Goal: Task Accomplishment & Management: Manage account settings

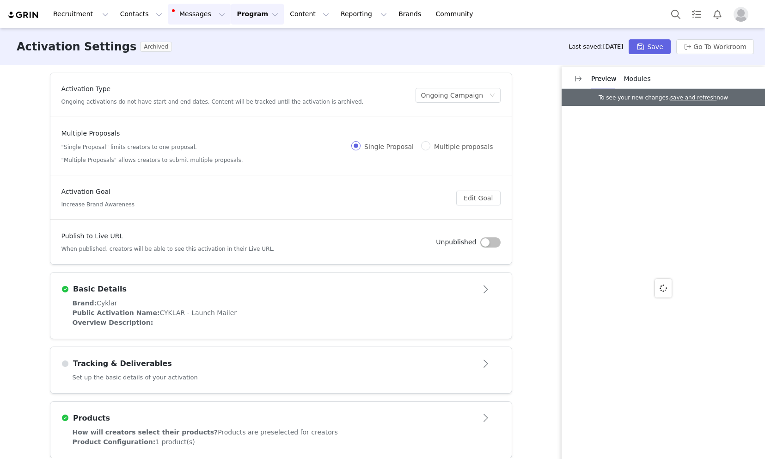
click at [176, 12] on button "Messages Messages" at bounding box center [199, 14] width 62 height 21
click at [123, 10] on button "Contacts Contacts" at bounding box center [141, 14] width 53 height 21
click at [140, 36] on p "Creators" at bounding box center [130, 41] width 28 height 10
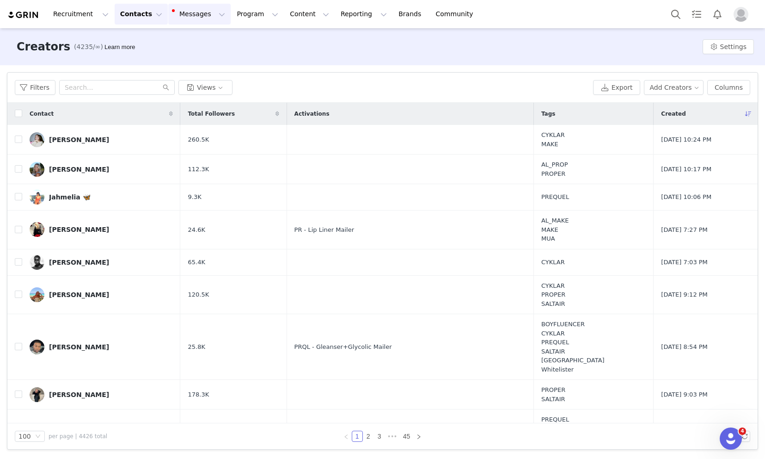
click at [189, 18] on button "Messages Messages" at bounding box center [199, 14] width 62 height 21
click at [251, 16] on button "Program Program" at bounding box center [257, 14] width 53 height 21
click at [251, 39] on p "Activations" at bounding box center [242, 41] width 36 height 10
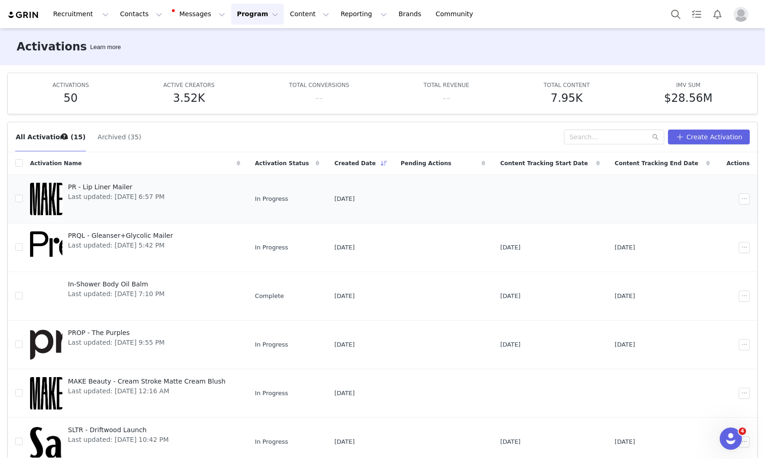
click at [110, 187] on span "PR - Lip Liner Mailer" at bounding box center [116, 187] width 97 height 10
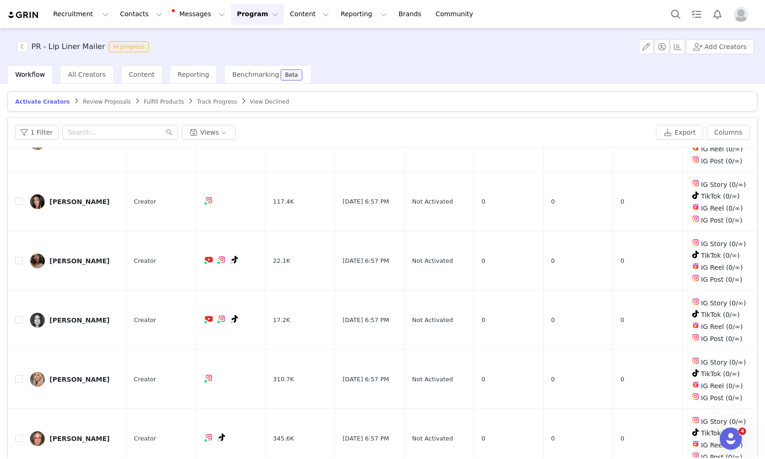
scroll to position [43, 0]
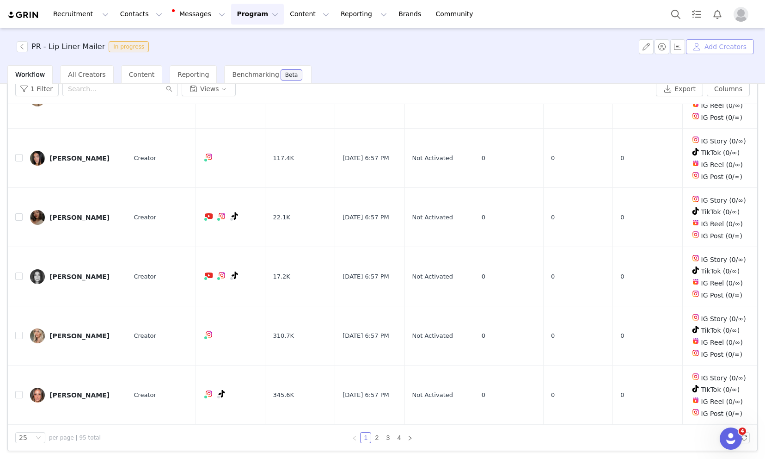
click at [700, 49] on button "Add Creators" at bounding box center [720, 46] width 68 height 15
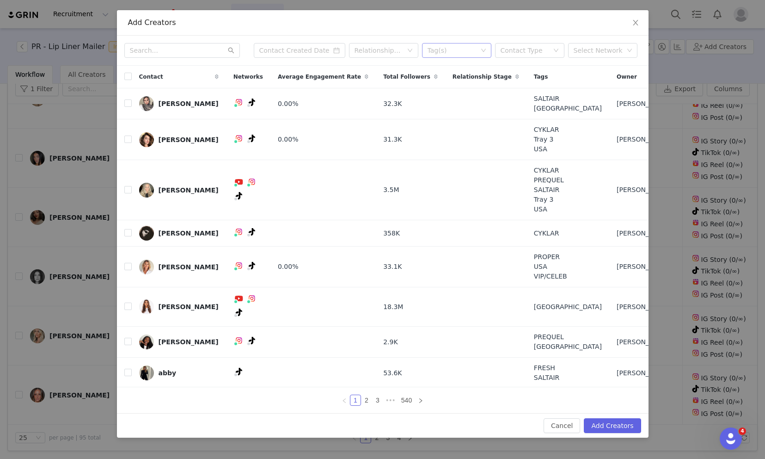
click at [436, 55] on div "Tag(s)" at bounding box center [453, 50] width 50 height 9
type input "cykl"
click at [444, 78] on li "CYKLAR" at bounding box center [456, 75] width 69 height 15
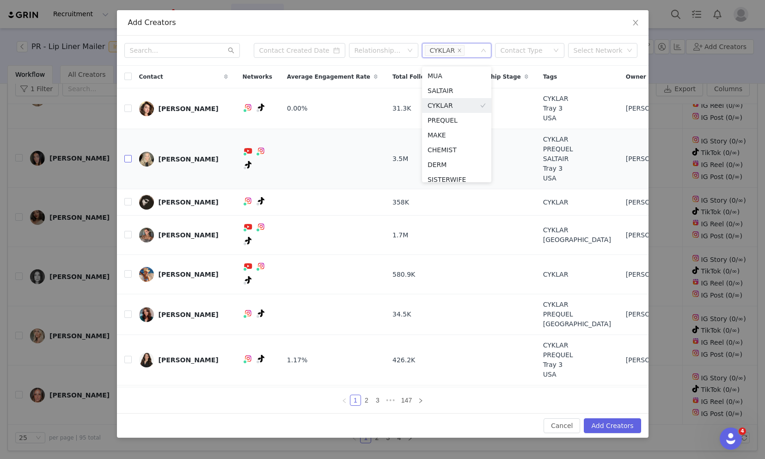
click at [127, 156] on input "checkbox" at bounding box center [127, 158] width 7 height 7
checkbox input "true"
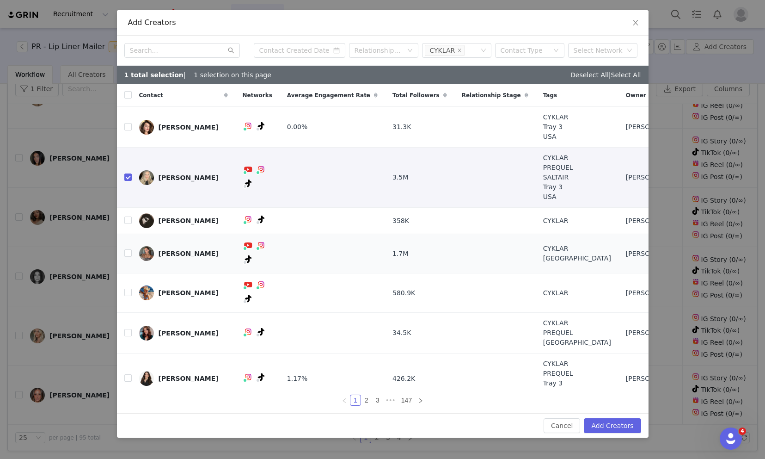
scroll to position [10, 0]
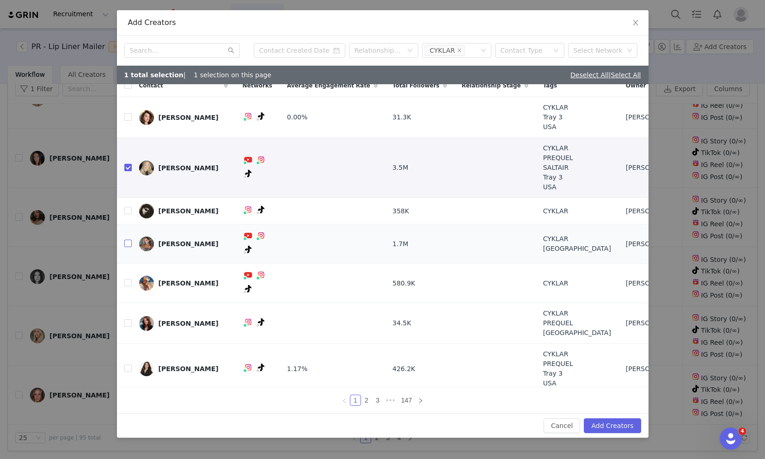
click at [129, 239] on input "checkbox" at bounding box center [127, 242] width 7 height 7
checkbox input "true"
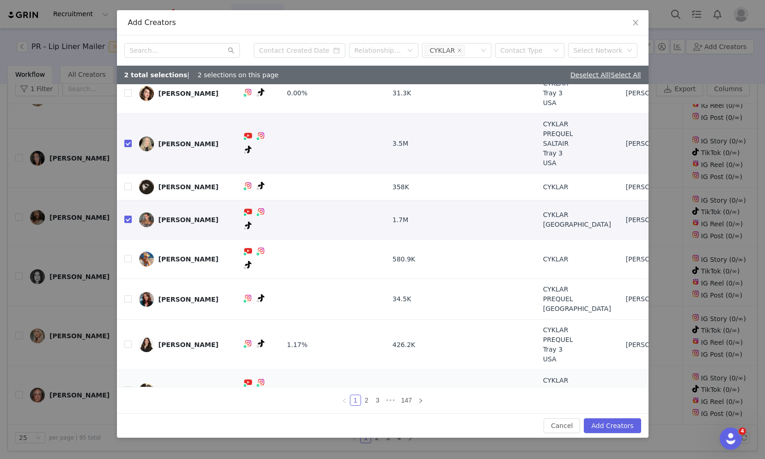
click at [132, 370] on td "[PERSON_NAME] [PERSON_NAME]" at bounding box center [184, 390] width 104 height 41
click at [121, 370] on td at bounding box center [124, 390] width 15 height 41
click at [129, 386] on input "checkbox" at bounding box center [127, 389] width 7 height 7
checkbox input "true"
click at [366, 403] on link "2" at bounding box center [366, 400] width 10 height 10
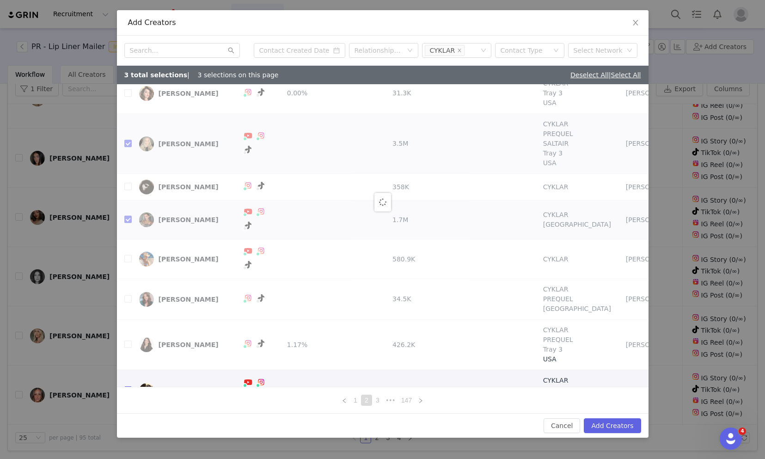
scroll to position [0, 0]
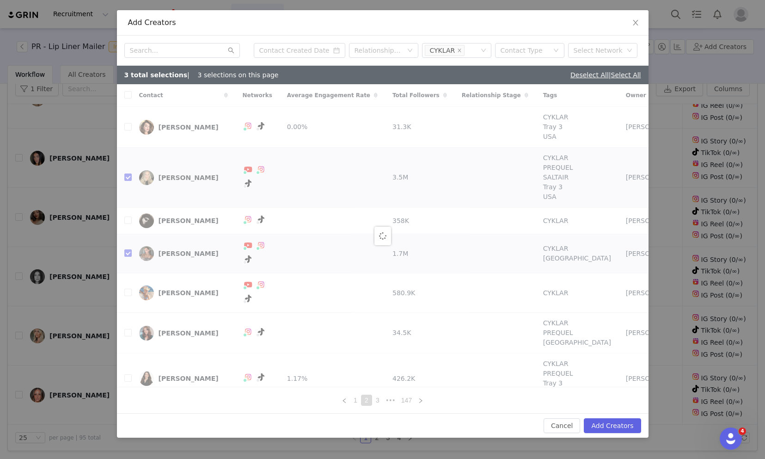
checkbox input "false"
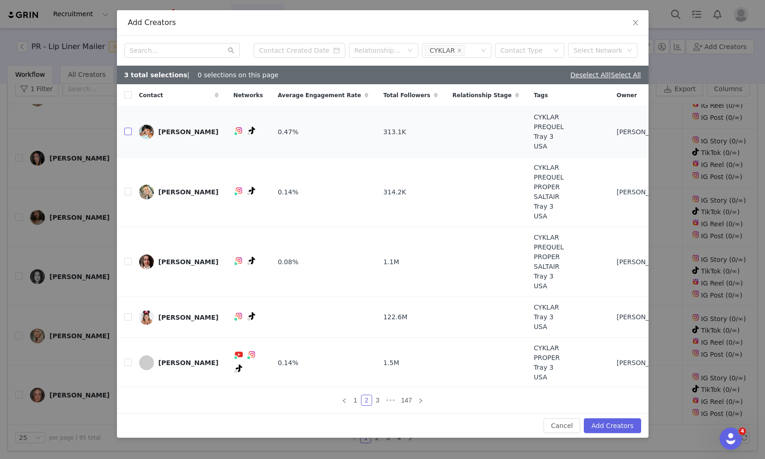
click at [128, 130] on input "checkbox" at bounding box center [127, 131] width 7 height 7
checkbox input "true"
click at [128, 191] on input "checkbox" at bounding box center [127, 191] width 7 height 7
checkbox input "true"
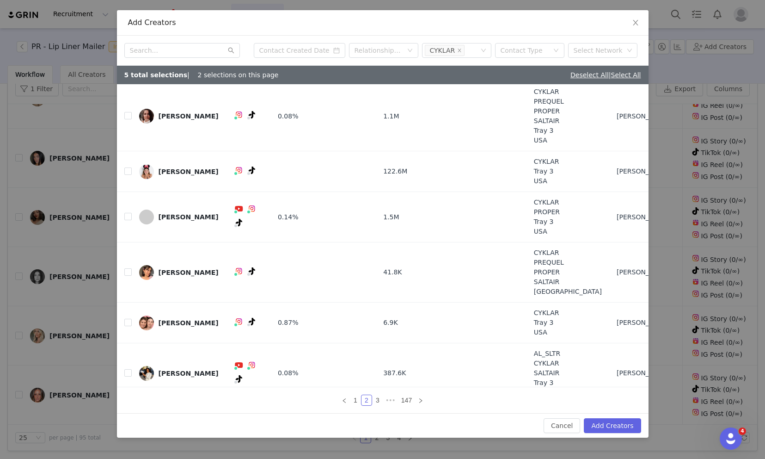
scroll to position [159, 0]
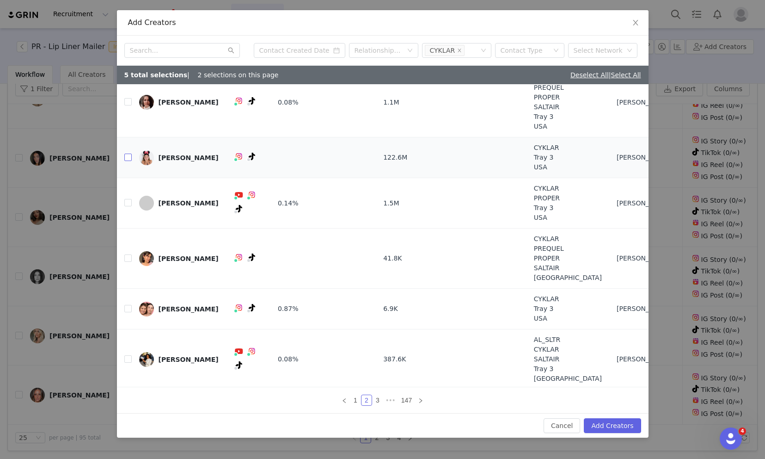
click at [129, 156] on input "checkbox" at bounding box center [127, 156] width 7 height 7
checkbox input "true"
click at [377, 401] on link "3" at bounding box center [378, 400] width 10 height 10
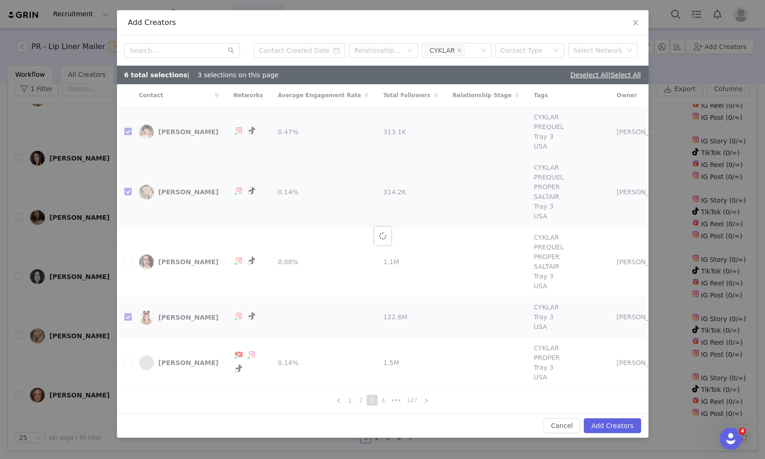
checkbox input "false"
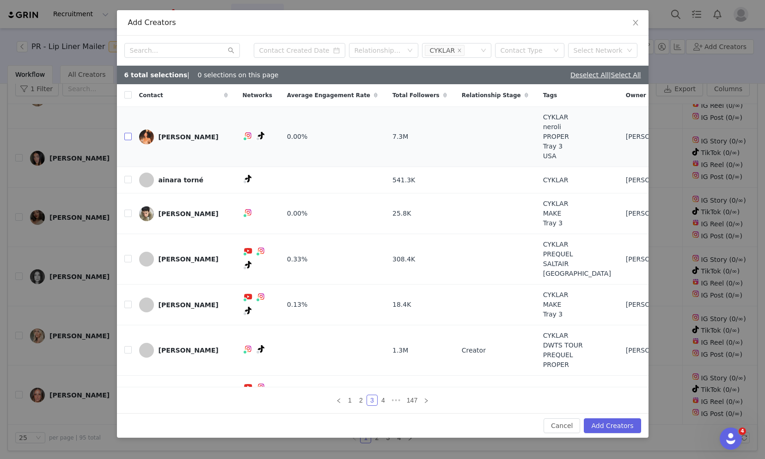
click at [130, 135] on input "checkbox" at bounding box center [127, 136] width 7 height 7
checkbox input "true"
click at [128, 211] on input "checkbox" at bounding box center [127, 212] width 7 height 7
checkbox input "true"
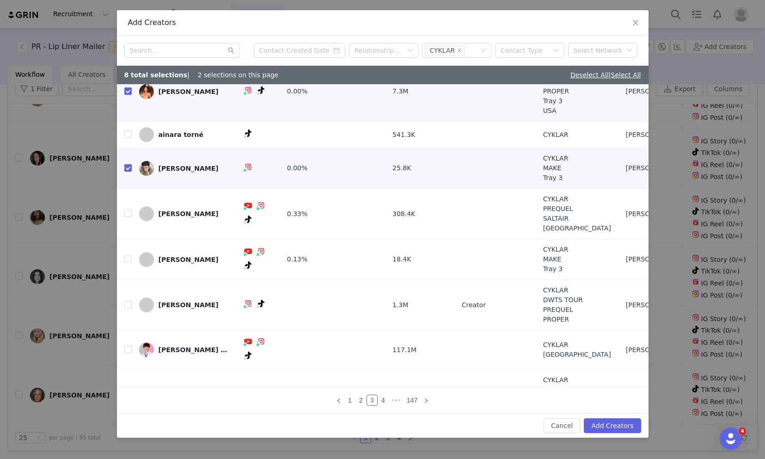
scroll to position [67, 0]
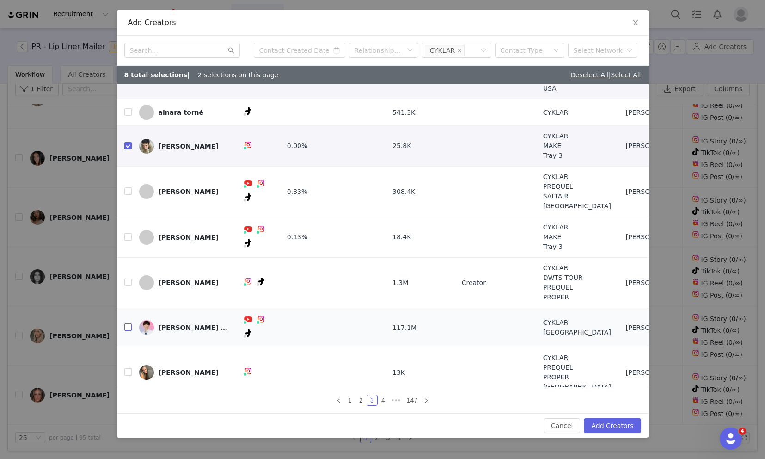
click at [128, 323] on input "checkbox" at bounding box center [127, 326] width 7 height 7
checkbox input "true"
click at [124, 368] on input "checkbox" at bounding box center [127, 371] width 7 height 7
checkbox input "true"
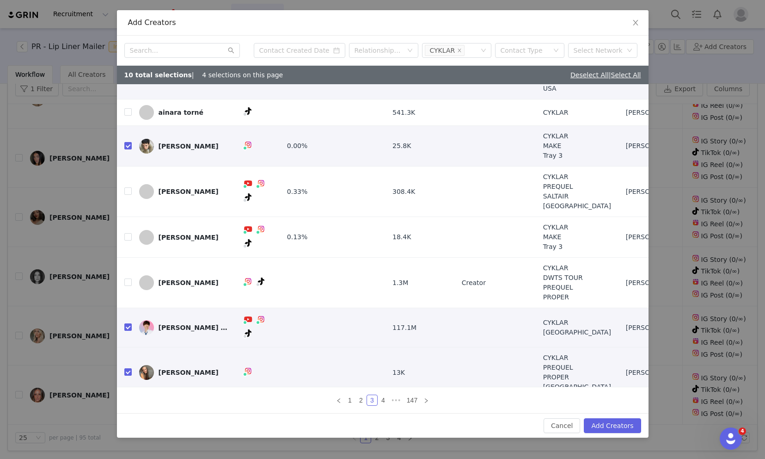
click at [128, 315] on td at bounding box center [124, 327] width 15 height 39
click at [383, 398] on link "4" at bounding box center [383, 400] width 10 height 10
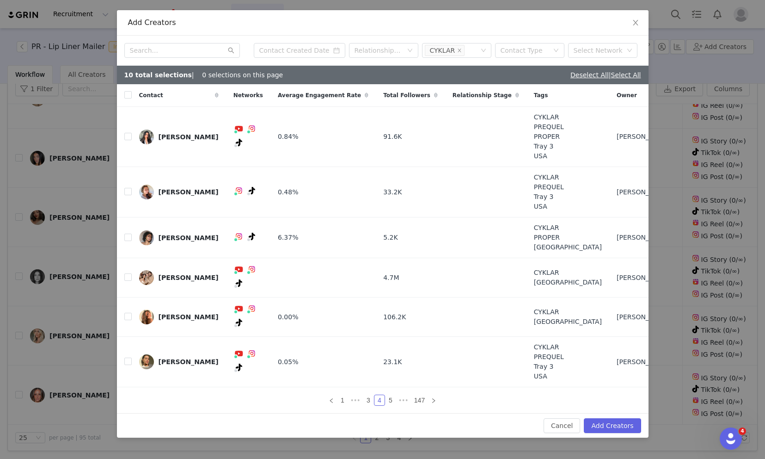
checkbox input "false"
click at [127, 236] on input "checkbox" at bounding box center [127, 236] width 7 height 7
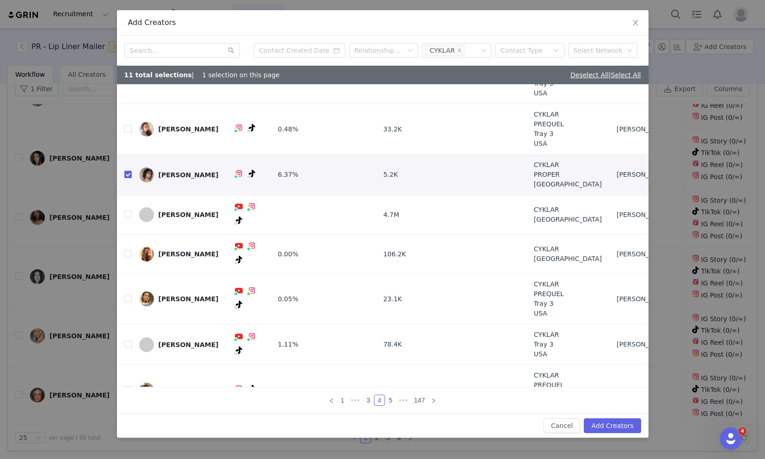
scroll to position [72, 0]
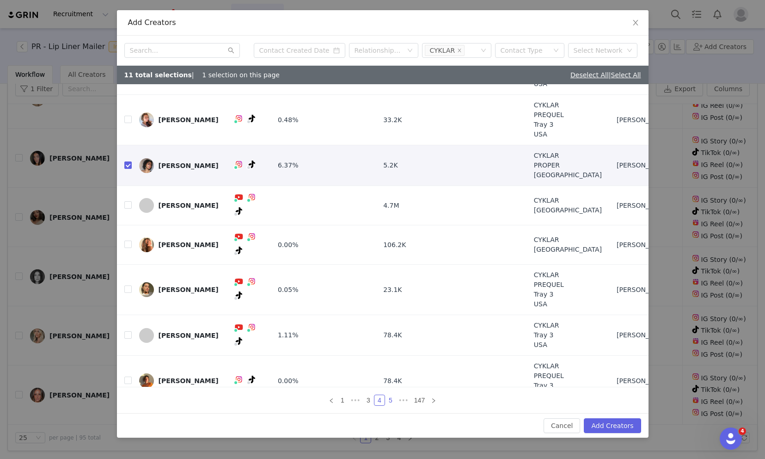
click at [393, 402] on link "5" at bounding box center [391, 400] width 10 height 10
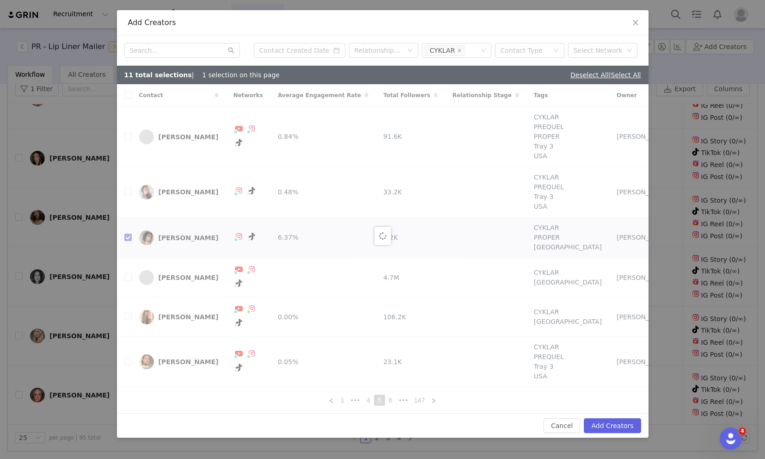
checkbox input "false"
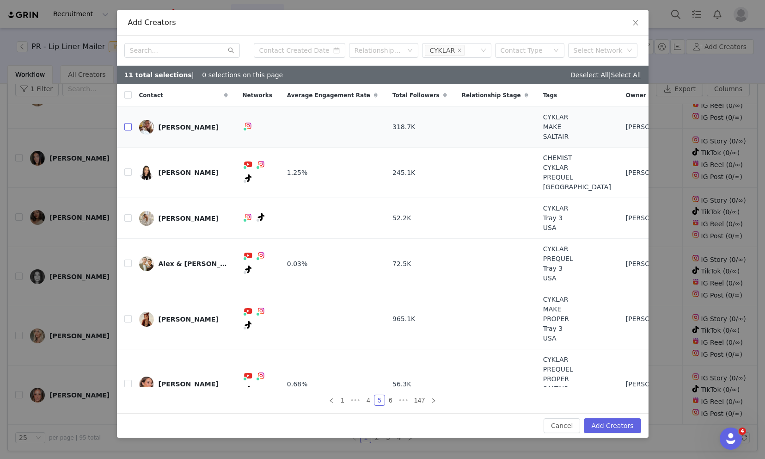
click at [126, 125] on input "checkbox" at bounding box center [127, 126] width 7 height 7
checkbox input "true"
click at [128, 174] on input "checkbox" at bounding box center [127, 171] width 7 height 7
checkbox input "true"
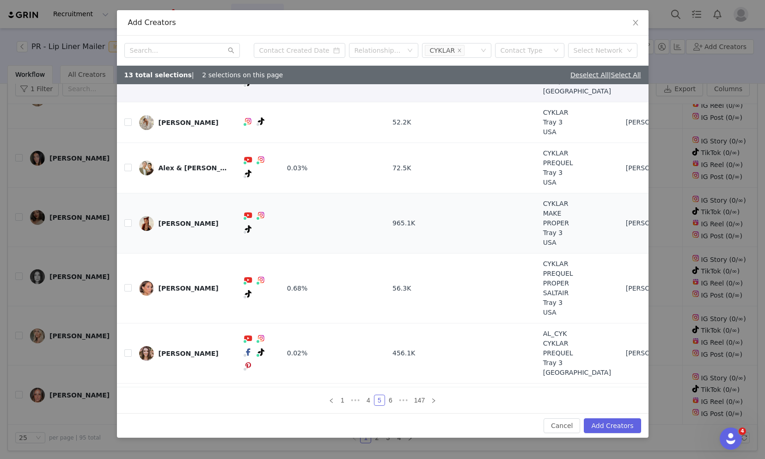
scroll to position [159, 0]
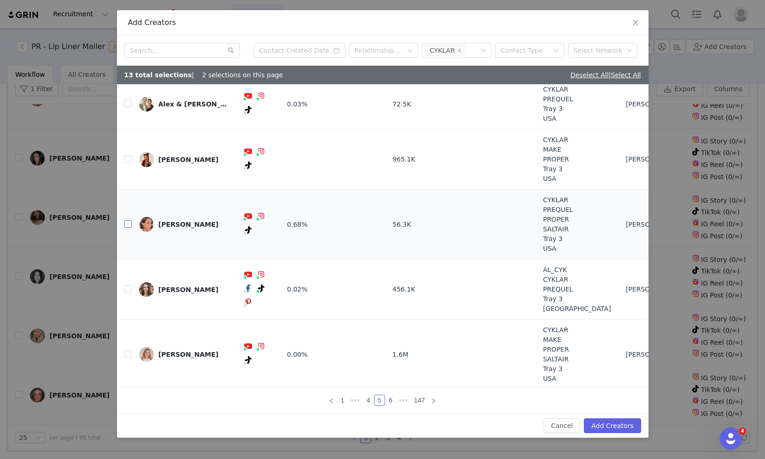
click at [129, 221] on input "checkbox" at bounding box center [127, 223] width 7 height 7
checkbox input "true"
click at [129, 288] on input "checkbox" at bounding box center [127, 288] width 7 height 7
checkbox input "true"
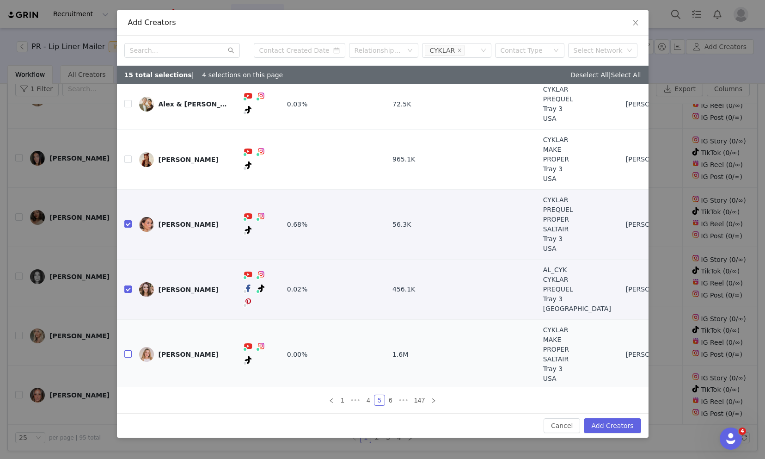
click at [128, 353] on input "checkbox" at bounding box center [127, 353] width 7 height 7
checkbox input "true"
click at [389, 400] on link "6" at bounding box center [391, 400] width 10 height 10
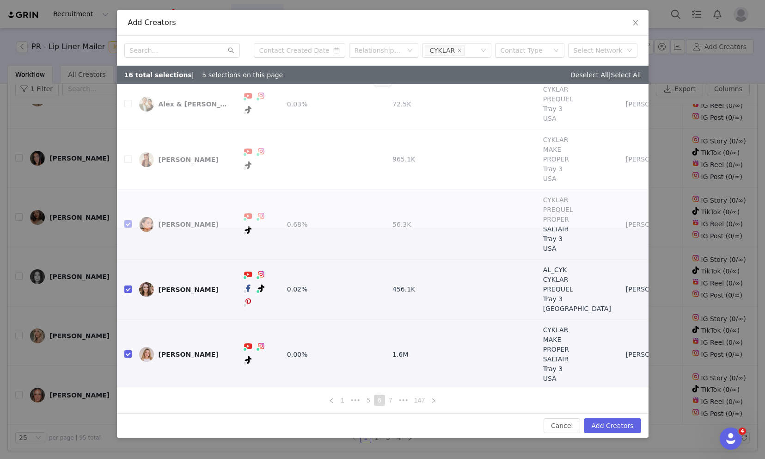
scroll to position [0, 0]
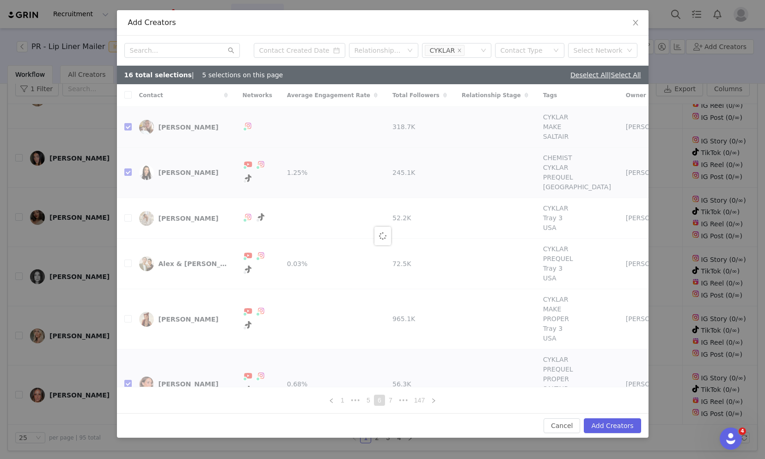
checkbox input "false"
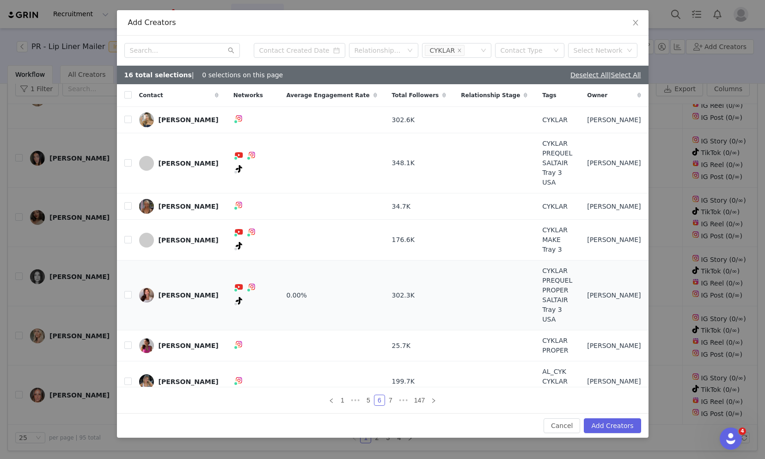
scroll to position [44, 0]
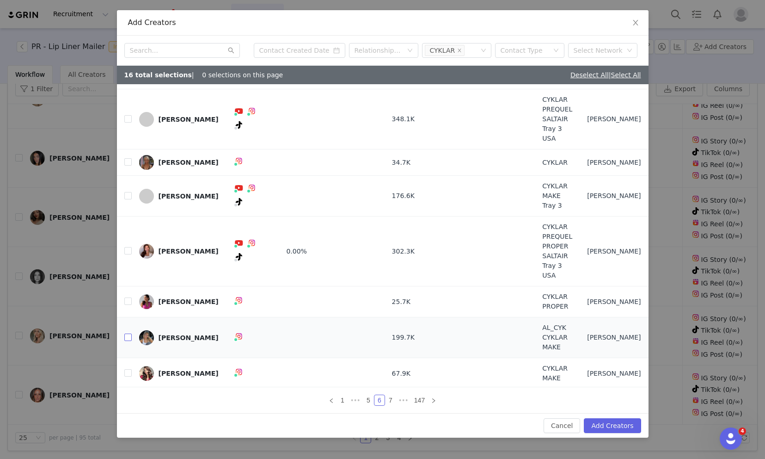
click at [126, 334] on input "checkbox" at bounding box center [127, 336] width 7 height 7
click at [391, 398] on link "7" at bounding box center [391, 400] width 10 height 10
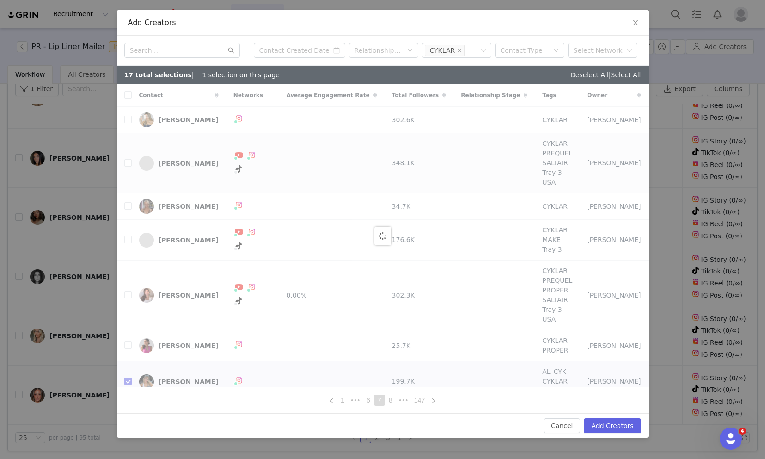
checkbox input "false"
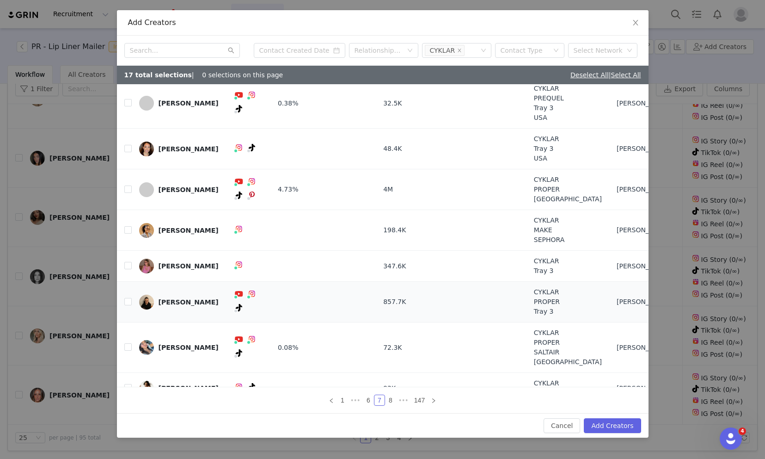
scroll to position [43, 0]
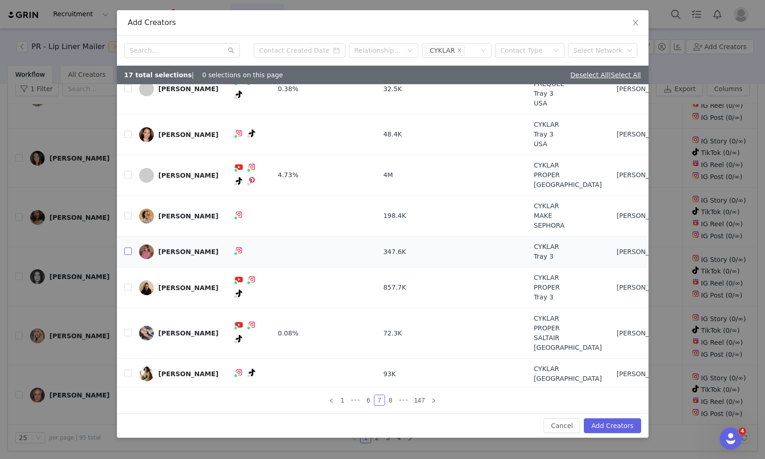
click at [128, 248] on input "checkbox" at bounding box center [127, 250] width 7 height 7
checkbox input "true"
click at [128, 285] on input "checkbox" at bounding box center [127, 286] width 7 height 7
checkbox input "true"
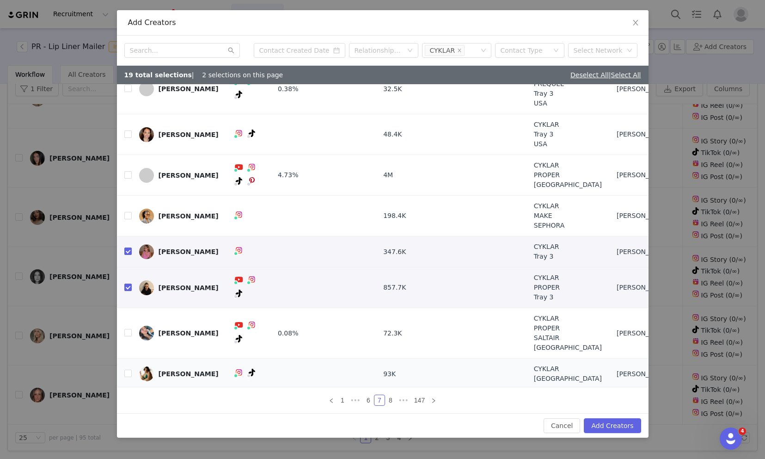
scroll to position [0, 0]
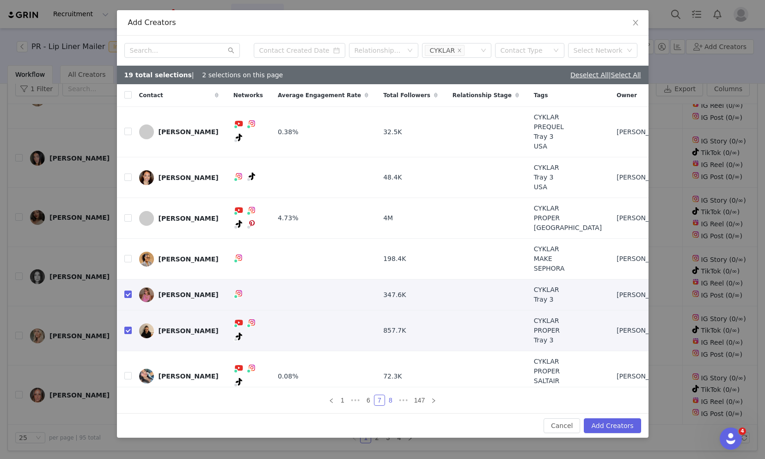
click at [392, 402] on link "8" at bounding box center [391, 400] width 10 height 10
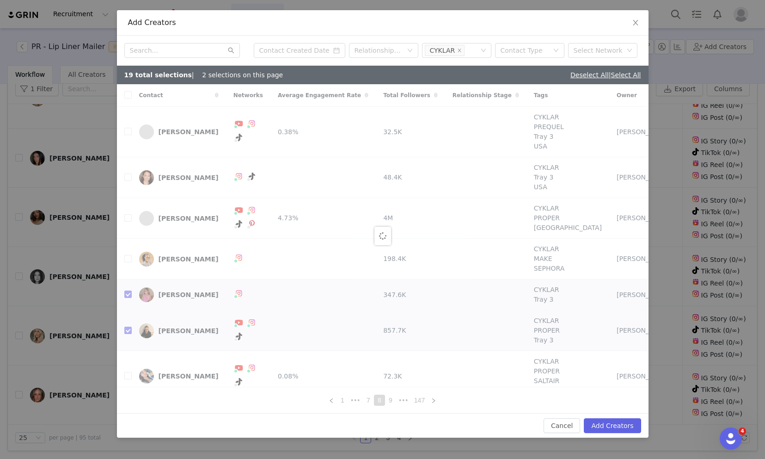
checkbox input "false"
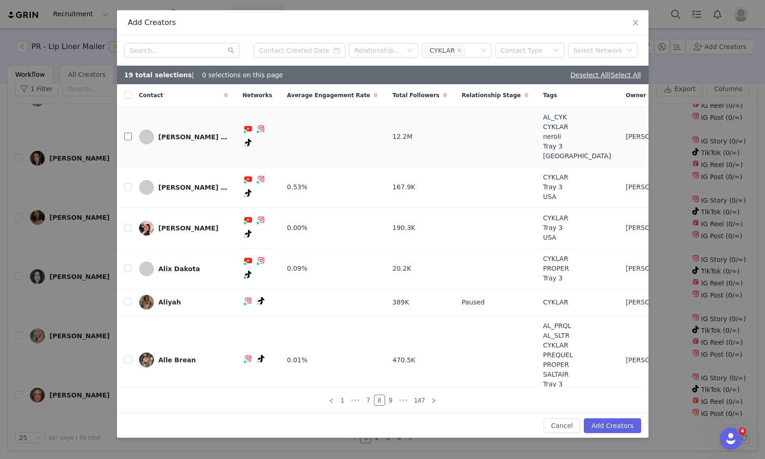
click at [127, 136] on input "checkbox" at bounding box center [127, 136] width 7 height 7
checkbox input "true"
click at [126, 356] on input "checkbox" at bounding box center [127, 358] width 7 height 7
checkbox input "true"
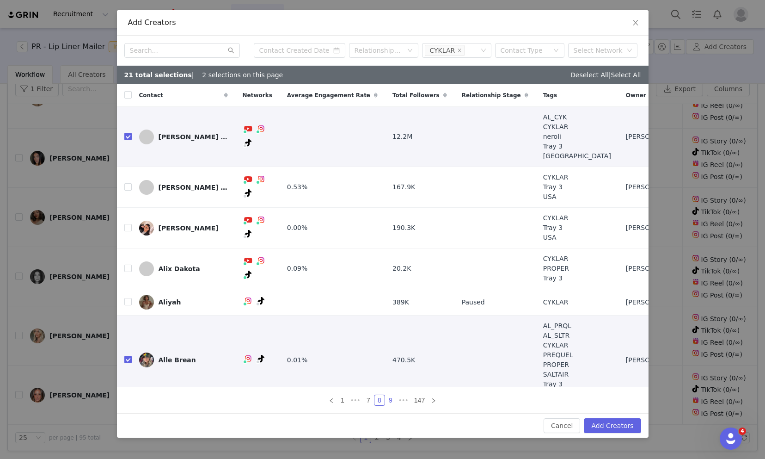
click at [392, 402] on link "9" at bounding box center [391, 400] width 10 height 10
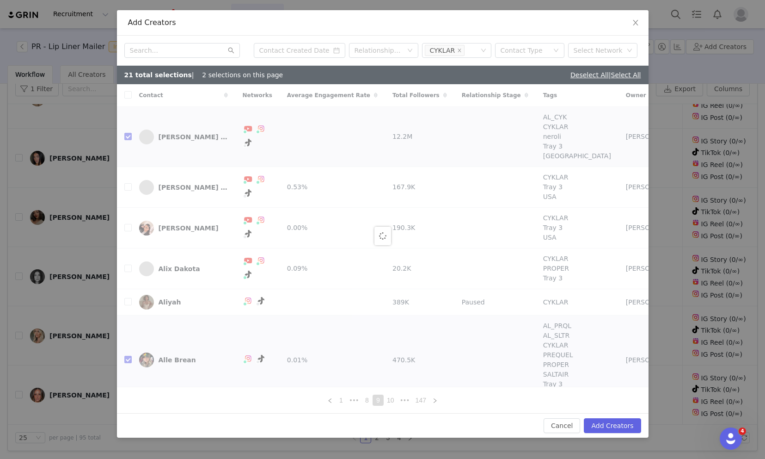
checkbox input "false"
